Goal: Task Accomplishment & Management: Use online tool/utility

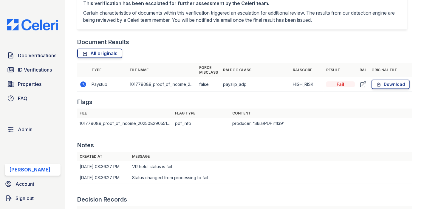
scroll to position [352, 0]
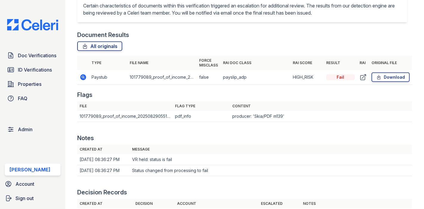
click at [81, 75] on icon at bounding box center [83, 77] width 7 height 7
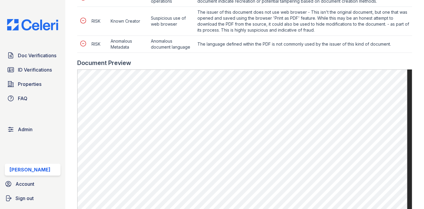
scroll to position [420, 0]
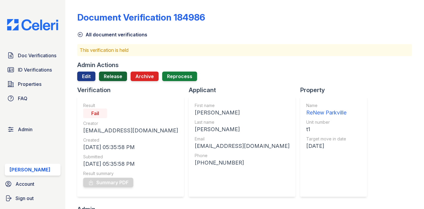
click at [117, 77] on link "Release" at bounding box center [113, 77] width 28 height 10
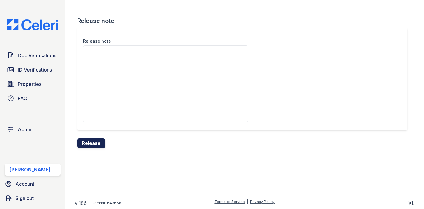
click at [101, 141] on button "Release" at bounding box center [91, 143] width 28 height 10
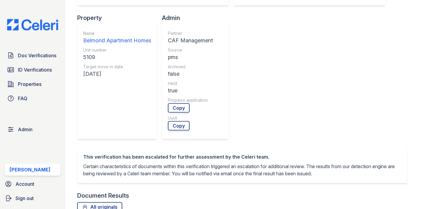
scroll to position [192, 0]
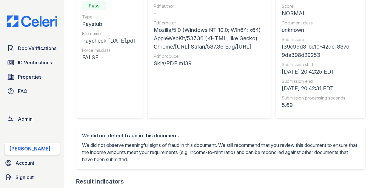
scroll to position [81, 0]
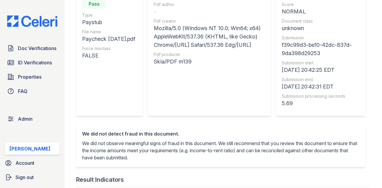
click at [213, 49] on div "Mozilla/5.0 (Windows NT 10.0; Win64; x64) AppleWebKit/537.36 (KHTML, like Gecko…" at bounding box center [209, 36] width 111 height 25
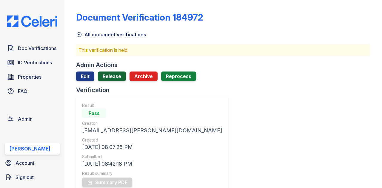
click at [110, 74] on link "Release" at bounding box center [112, 77] width 28 height 10
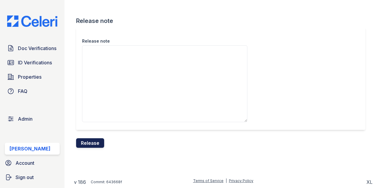
click at [98, 144] on button "Release" at bounding box center [90, 143] width 28 height 10
click at [98, 139] on button "Release" at bounding box center [90, 143] width 28 height 10
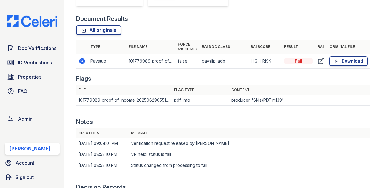
scroll to position [324, 0]
click at [85, 61] on icon at bounding box center [82, 61] width 6 height 6
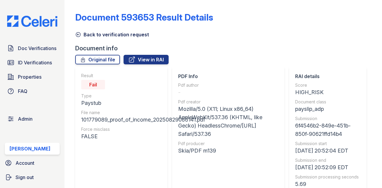
scroll to position [10, 0]
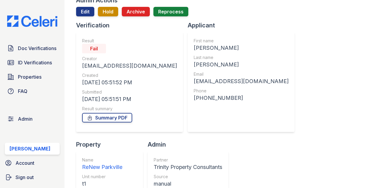
scroll to position [48, 0]
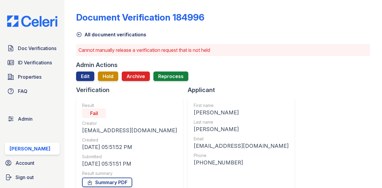
click at [204, 106] on div "First name" at bounding box center [241, 106] width 95 height 6
